Goal: Use online tool/utility: Utilize a website feature to perform a specific function

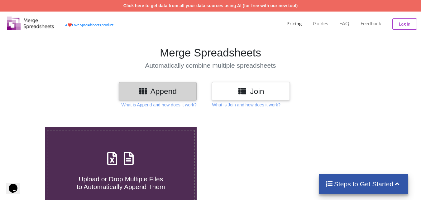
click at [173, 90] on h3 "Append" at bounding box center [157, 91] width 69 height 9
click at [144, 90] on icon at bounding box center [143, 91] width 9 height 8
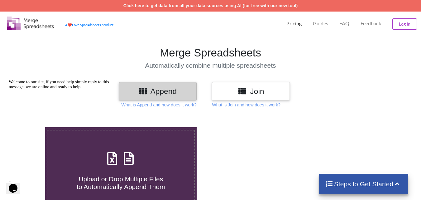
click at [161, 90] on h3 "Append" at bounding box center [157, 91] width 69 height 9
click at [161, 91] on h3 "Append" at bounding box center [157, 91] width 69 height 9
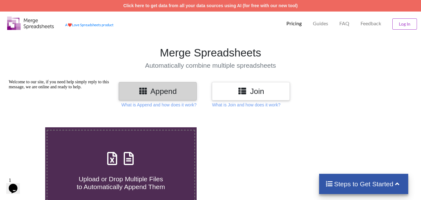
click at [258, 93] on h3 "Join" at bounding box center [251, 91] width 69 height 9
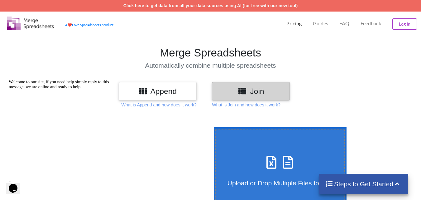
click at [167, 92] on h3 "Append" at bounding box center [157, 91] width 69 height 9
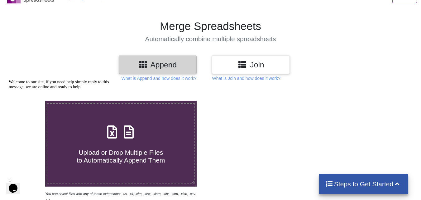
scroll to position [93, 0]
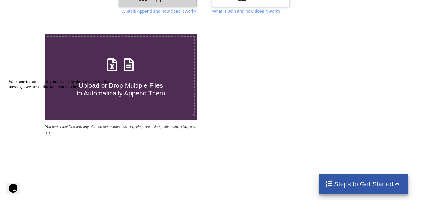
click at [121, 85] on span "Upload or Drop Multiple Files to Automatically Append Them" at bounding box center [121, 89] width 88 height 15
click at [28, 34] on input "Upload or Drop Multiple Files to Automatically Append Them" at bounding box center [28, 34] width 0 height 0
click at [130, 86] on span "Upload or Drop Multiple Files to Automatically Append Them" at bounding box center [121, 89] width 88 height 15
click at [28, 34] on input "Upload or Drop Multiple Files to Automatically Append Them" at bounding box center [28, 34] width 0 height 0
type input "C:\fakepath\TENDER DOCUMENT_KIMS HOSPITAL-n.xlsx"
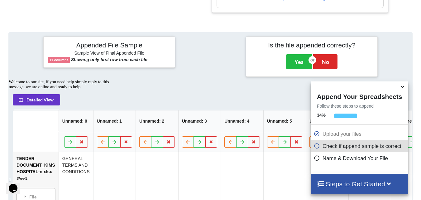
scroll to position [283, 0]
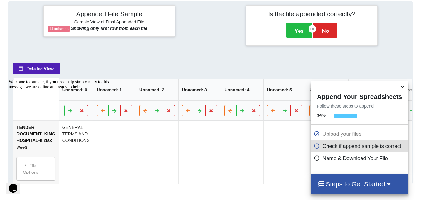
click at [38, 71] on button "Detailed View" at bounding box center [36, 68] width 47 height 11
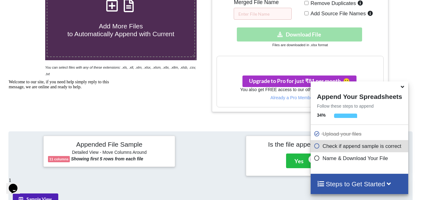
scroll to position [96, 0]
